Goal: Task Accomplishment & Management: Manage account settings

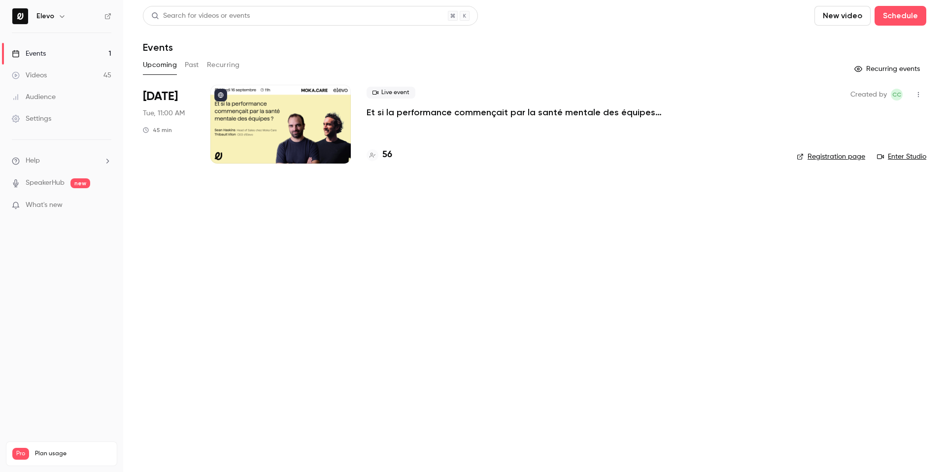
click at [383, 108] on p "Et si la performance commençait par la santé mentale des équipes ?" at bounding box center [513, 112] width 295 height 12
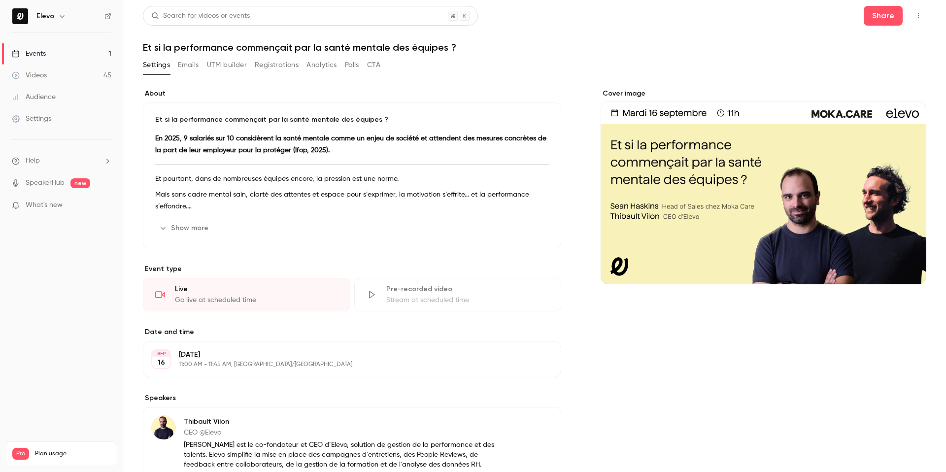
click at [221, 63] on button "UTM builder" at bounding box center [227, 65] width 40 height 16
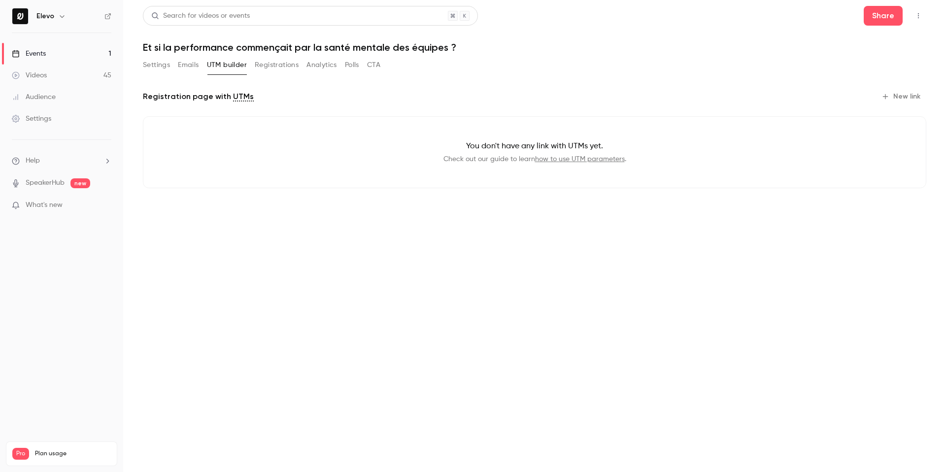
click at [271, 65] on button "Registrations" at bounding box center [277, 65] width 44 height 16
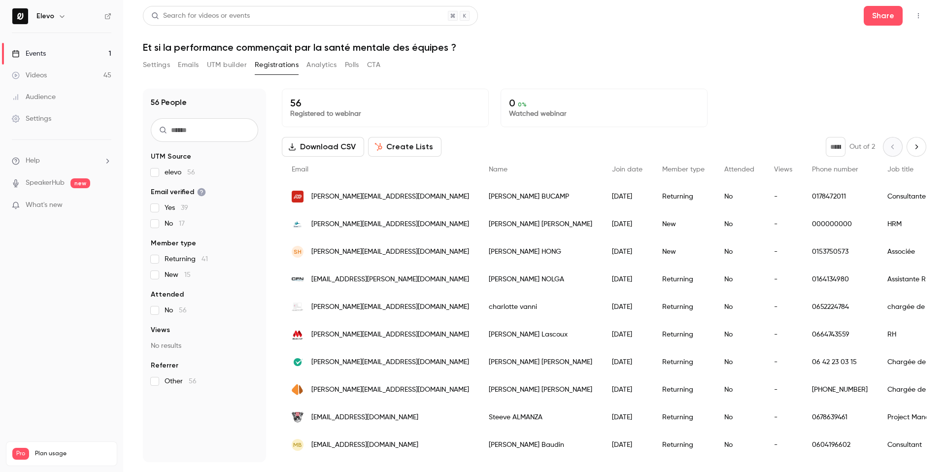
click at [181, 172] on span "elevo 56" at bounding box center [179, 172] width 31 height 10
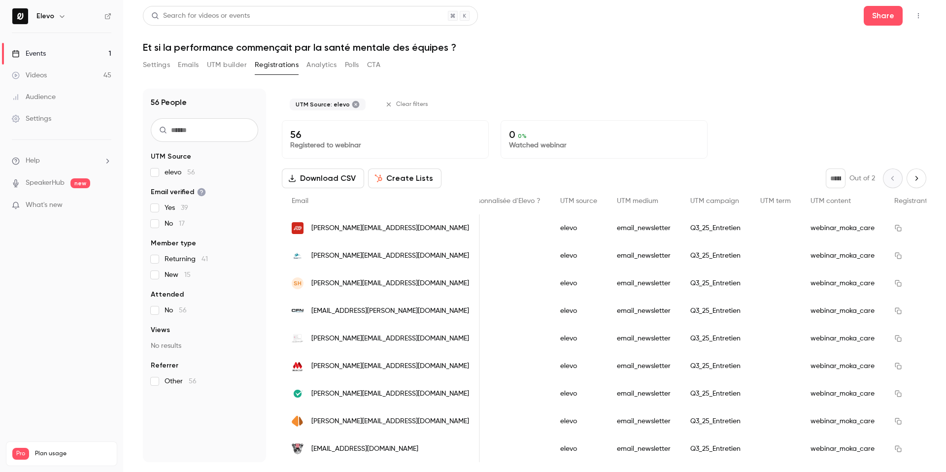
click at [917, 181] on icon "Next page" at bounding box center [916, 178] width 11 height 8
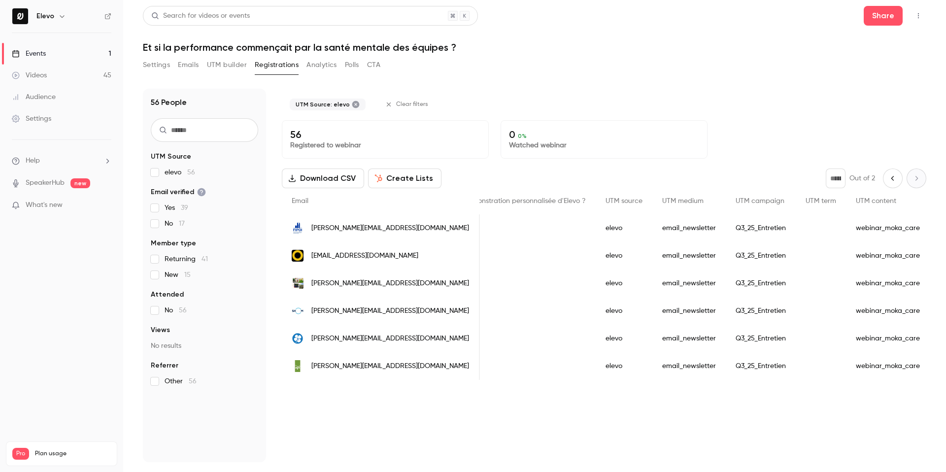
type input "*"
